Goal: Connect with others: Connect with others

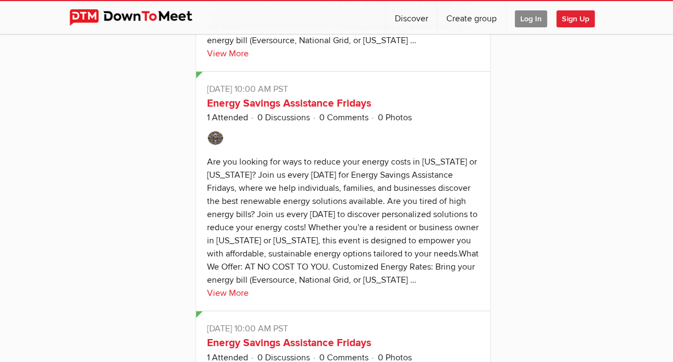
scroll to position [2226, 0]
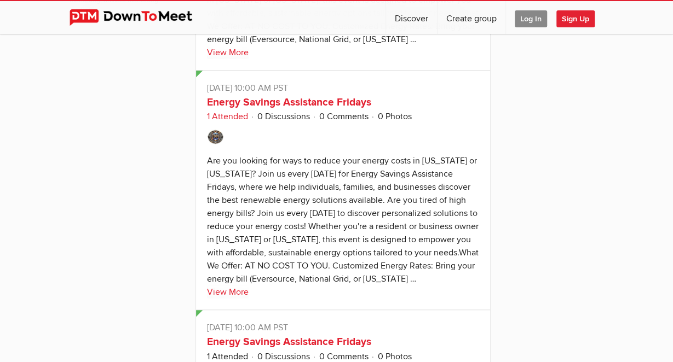
click at [226, 122] on link "1 Attended" at bounding box center [227, 116] width 41 height 11
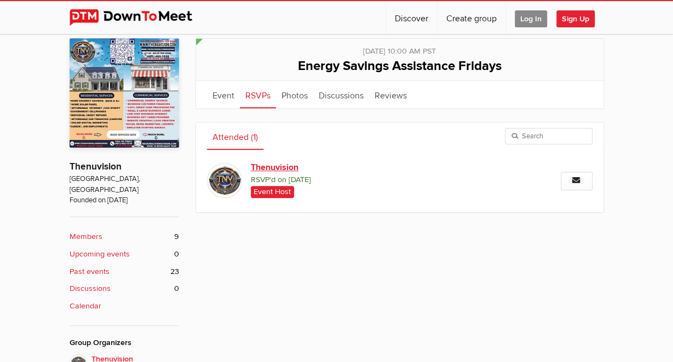
click at [274, 165] on link "Thenuvision" at bounding box center [319, 167] width 136 height 13
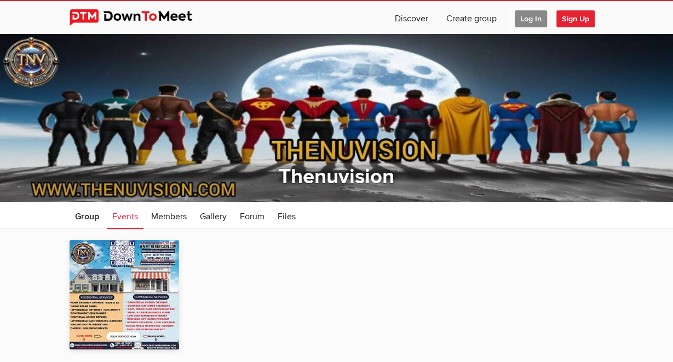
scroll to position [202, 0]
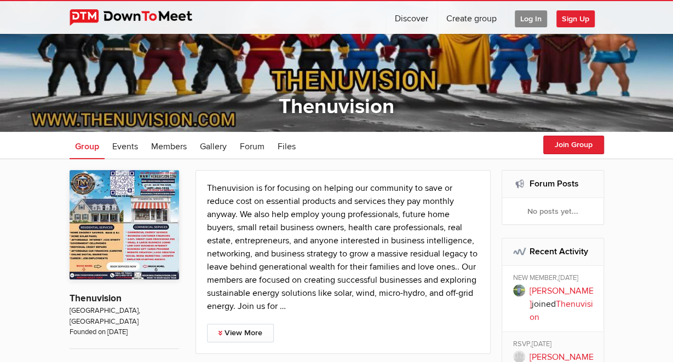
scroll to position [73, 0]
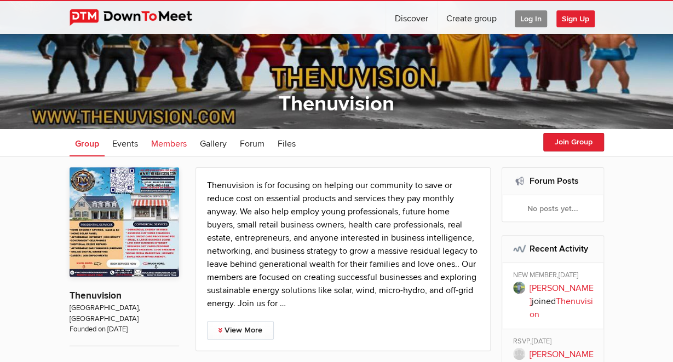
click at [166, 143] on span "Members" at bounding box center [169, 143] width 36 height 11
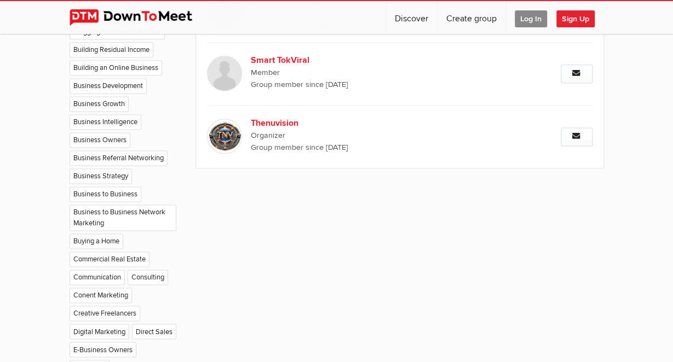
scroll to position [730, 0]
